Goal: Transaction & Acquisition: Book appointment/travel/reservation

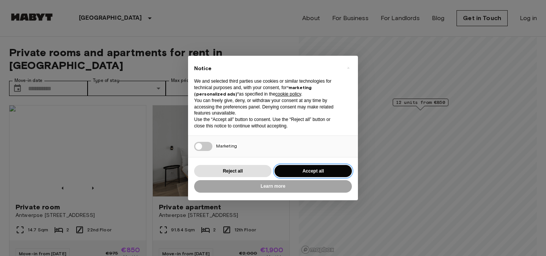
click at [305, 172] on button "Accept all" at bounding box center [313, 171] width 77 height 13
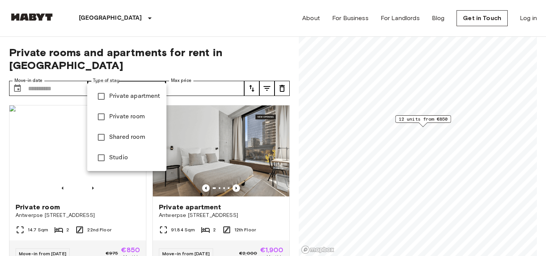
click at [139, 98] on span "Private apartment" at bounding box center [134, 96] width 51 height 9
type input "**********"
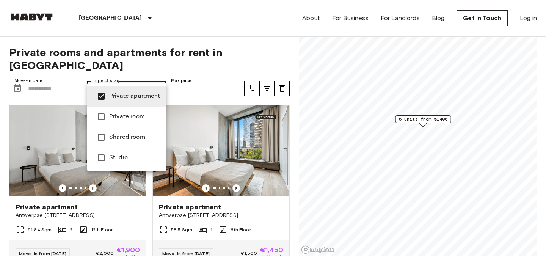
click at [234, 144] on div at bounding box center [273, 128] width 546 height 256
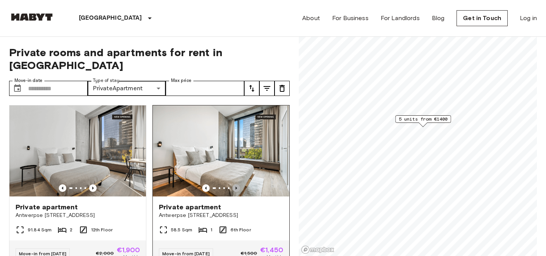
click at [236, 187] on icon "Previous image" at bounding box center [237, 188] width 2 height 3
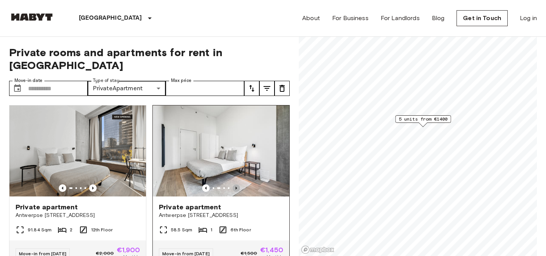
click at [236, 187] on icon "Previous image" at bounding box center [237, 188] width 2 height 3
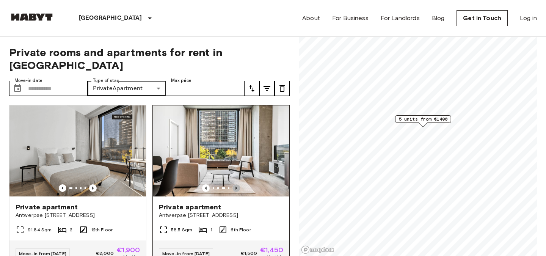
click at [236, 187] on icon "Previous image" at bounding box center [237, 188] width 2 height 3
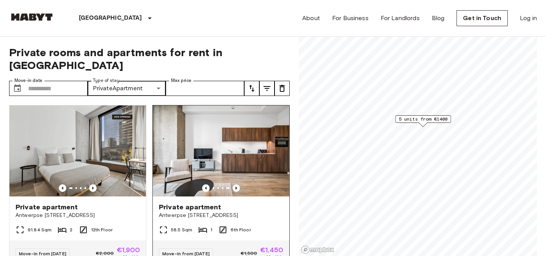
click at [236, 187] on icon "Previous image" at bounding box center [237, 188] width 2 height 3
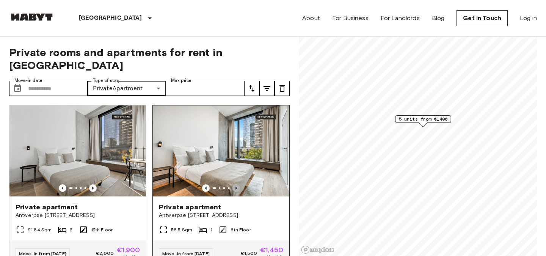
click at [236, 187] on icon "Previous image" at bounding box center [237, 188] width 2 height 3
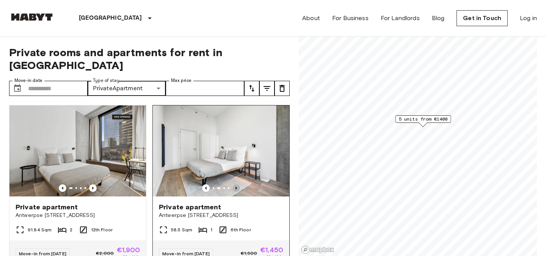
click at [236, 187] on icon "Previous image" at bounding box center [237, 188] width 2 height 3
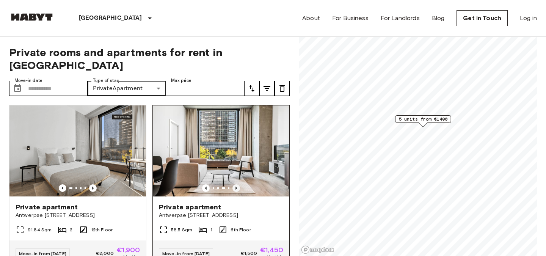
click at [236, 187] on icon "Previous image" at bounding box center [237, 188] width 2 height 3
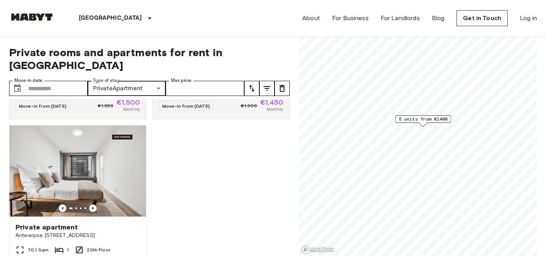
scroll to position [312, 0]
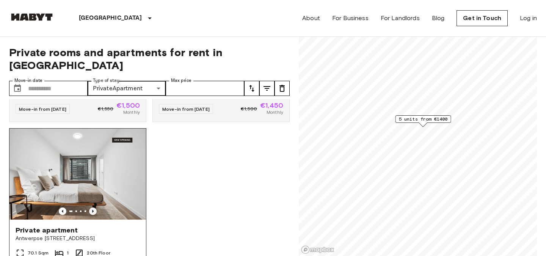
click at [94, 207] on icon "Previous image" at bounding box center [93, 211] width 8 height 8
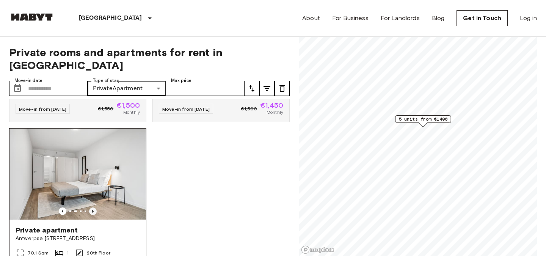
click at [94, 207] on icon "Previous image" at bounding box center [93, 211] width 8 height 8
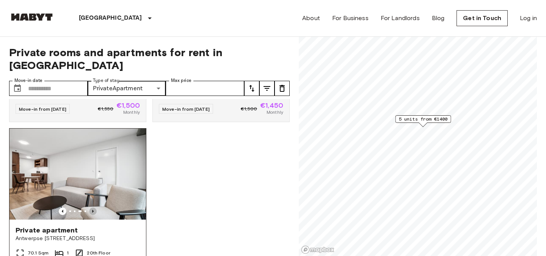
click at [94, 207] on icon "Previous image" at bounding box center [93, 211] width 8 height 8
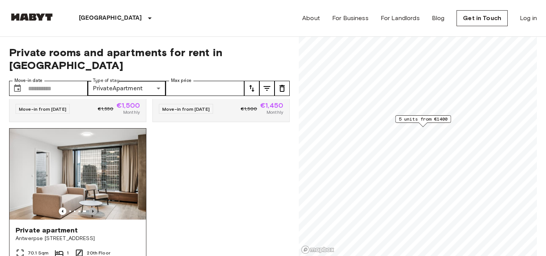
click at [94, 207] on icon "Previous image" at bounding box center [93, 211] width 8 height 8
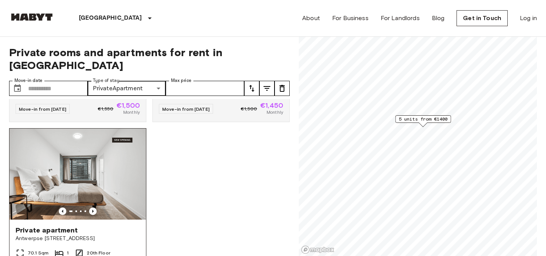
click at [90, 159] on img at bounding box center [77, 174] width 137 height 91
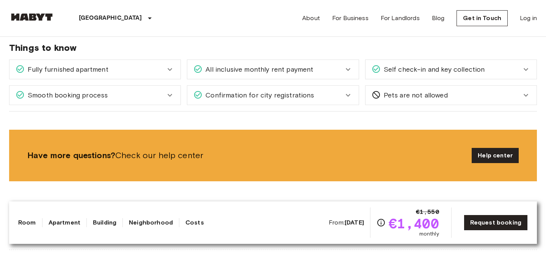
scroll to position [811, 0]
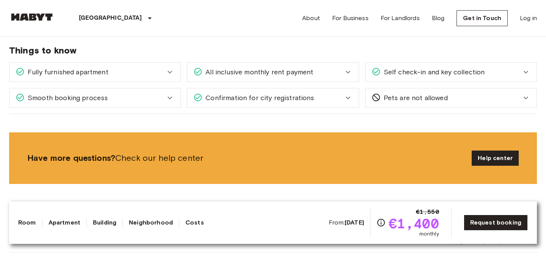
click at [170, 71] on icon at bounding box center [170, 72] width 5 height 3
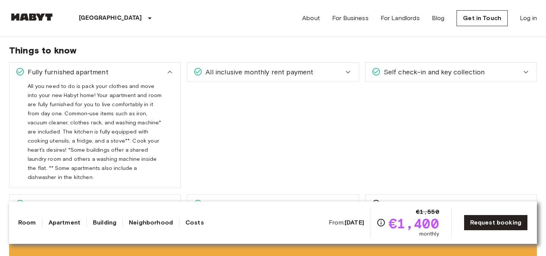
click at [348, 68] on icon at bounding box center [348, 72] width 9 height 9
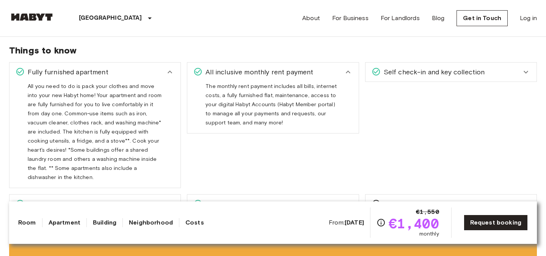
click at [528, 68] on icon at bounding box center [525, 72] width 9 height 9
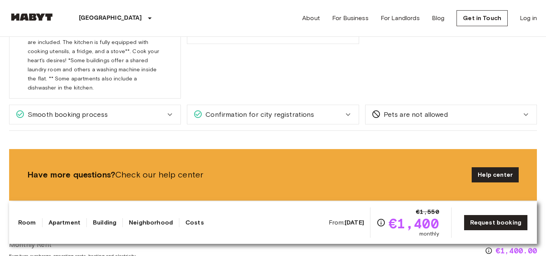
scroll to position [903, 0]
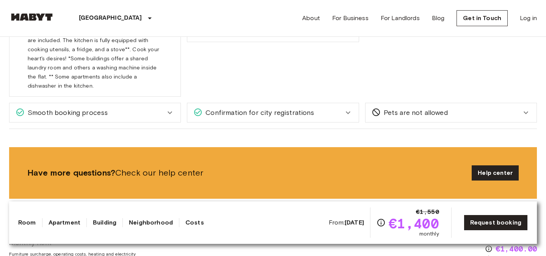
click at [352, 108] on icon at bounding box center [348, 112] width 9 height 9
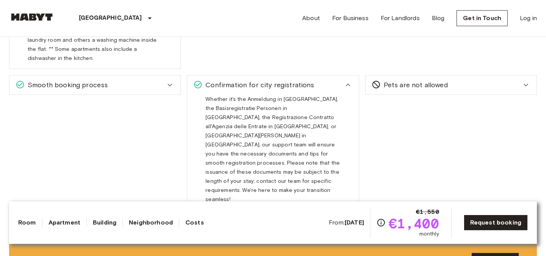
scroll to position [930, 0]
click at [174, 81] on icon at bounding box center [169, 85] width 9 height 9
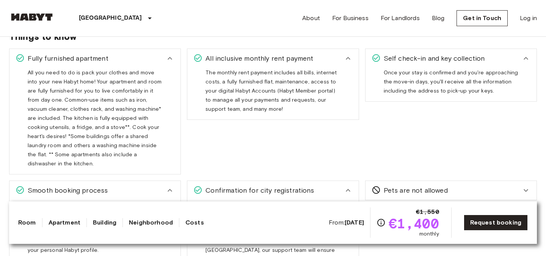
scroll to position [741, 0]
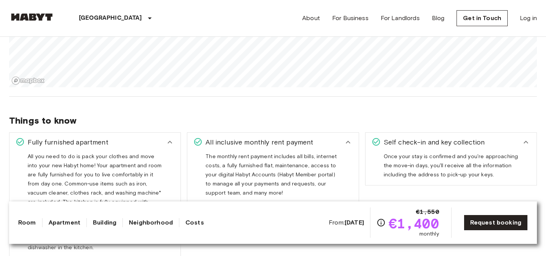
click at [107, 222] on link "Building" at bounding box center [105, 222] width 24 height 9
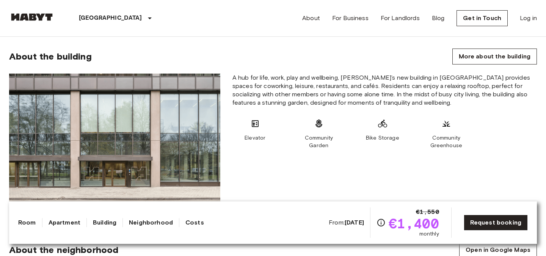
scroll to position [410, 0]
